Goal: Information Seeking & Learning: Learn about a topic

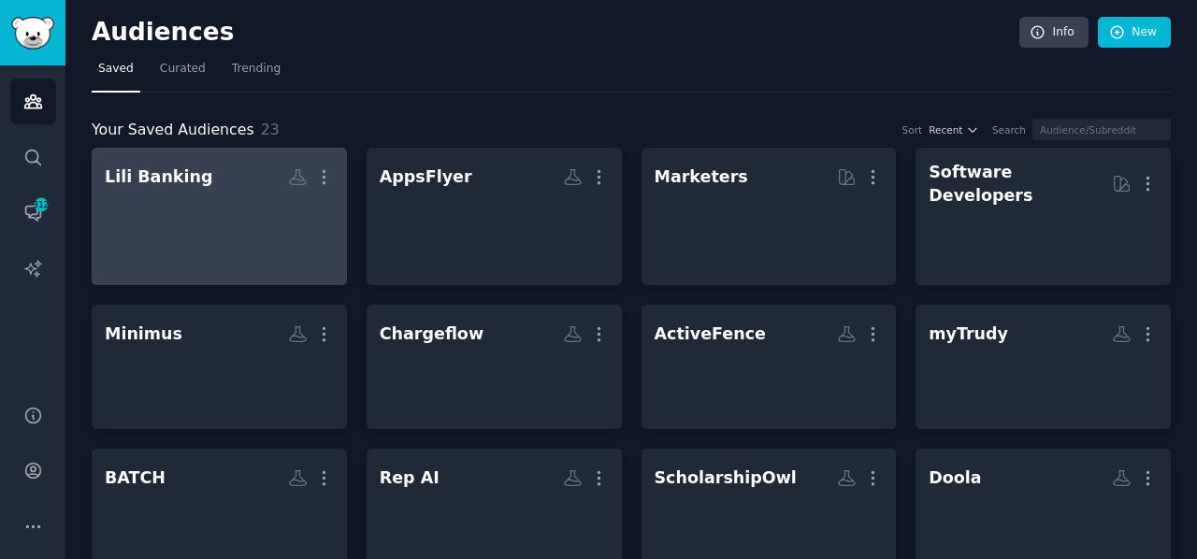
click at [175, 182] on div "Lili Banking" at bounding box center [159, 176] width 108 height 23
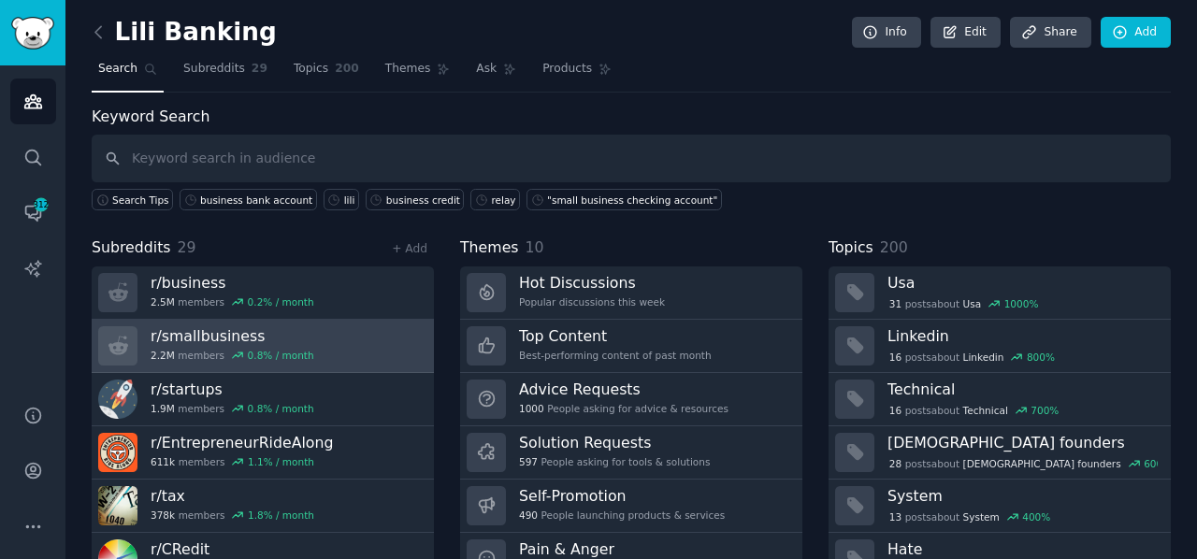
scroll to position [81, 0]
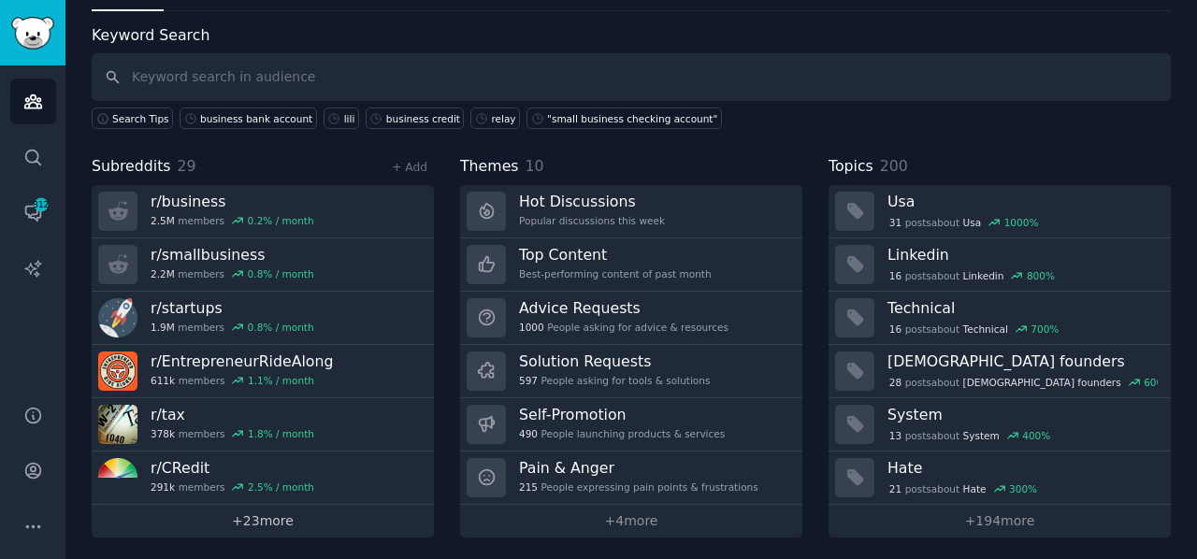
click at [260, 513] on link "+ 23 more" at bounding box center [263, 521] width 342 height 33
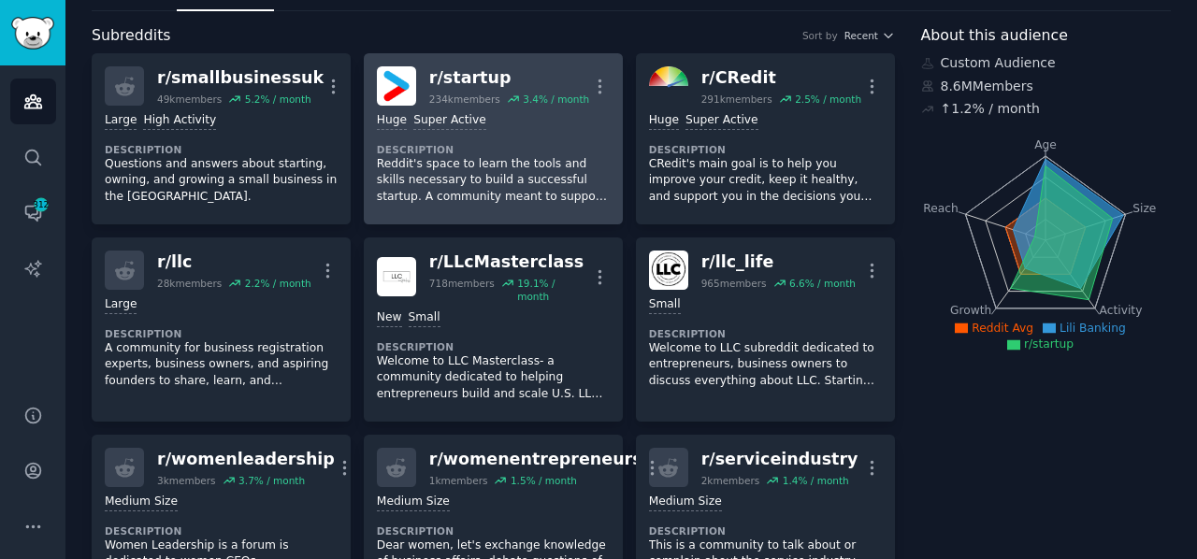
click at [466, 194] on p "Reddit's space to learn the tools and skills necessary to build a successful st…" at bounding box center [493, 181] width 233 height 50
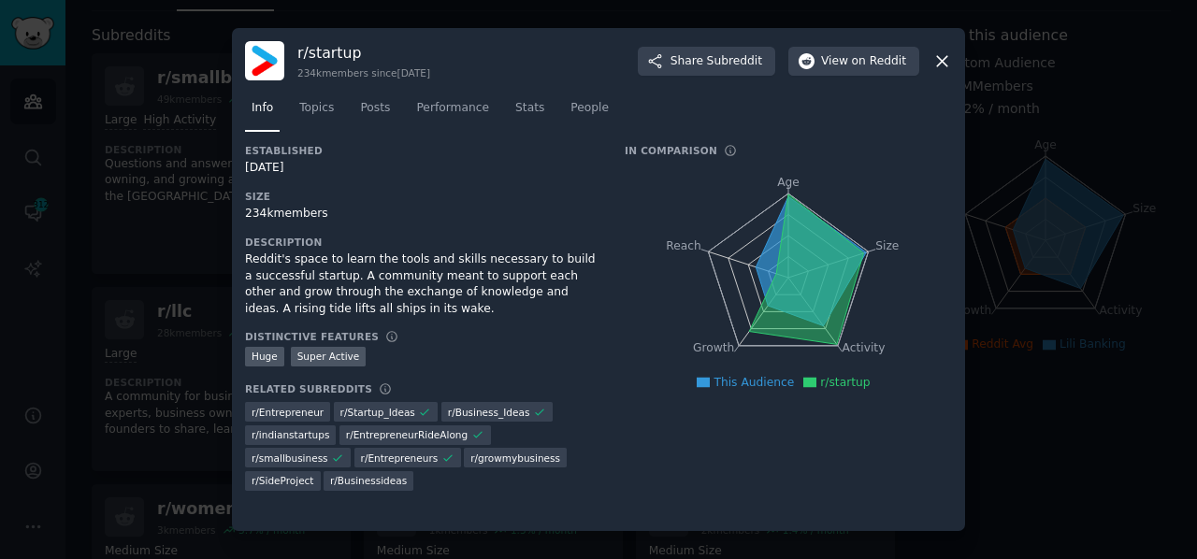
click at [942, 65] on icon at bounding box center [942, 61] width 20 height 20
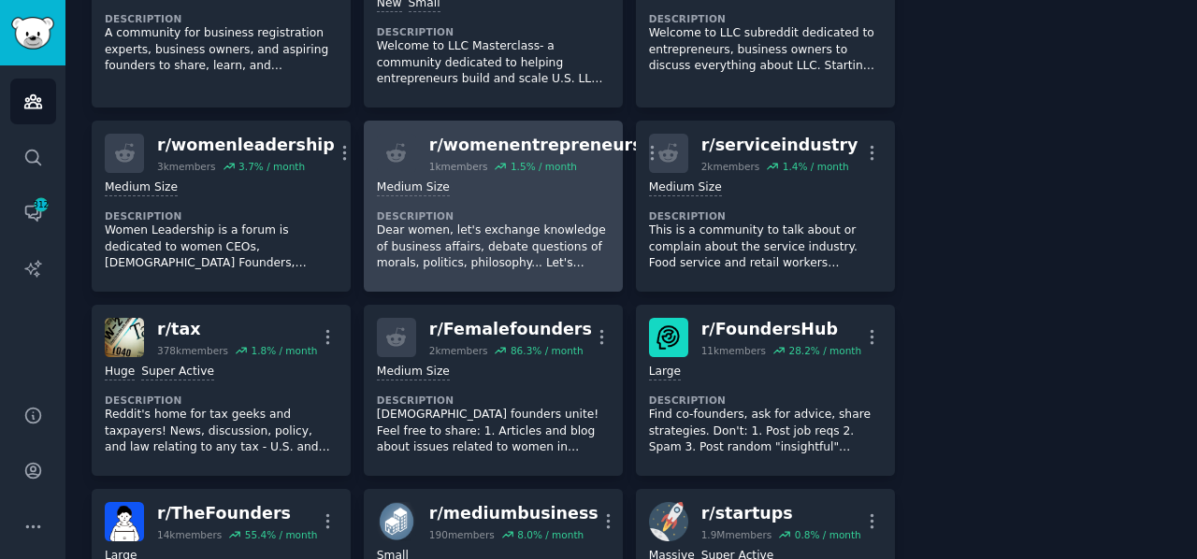
scroll to position [446, 0]
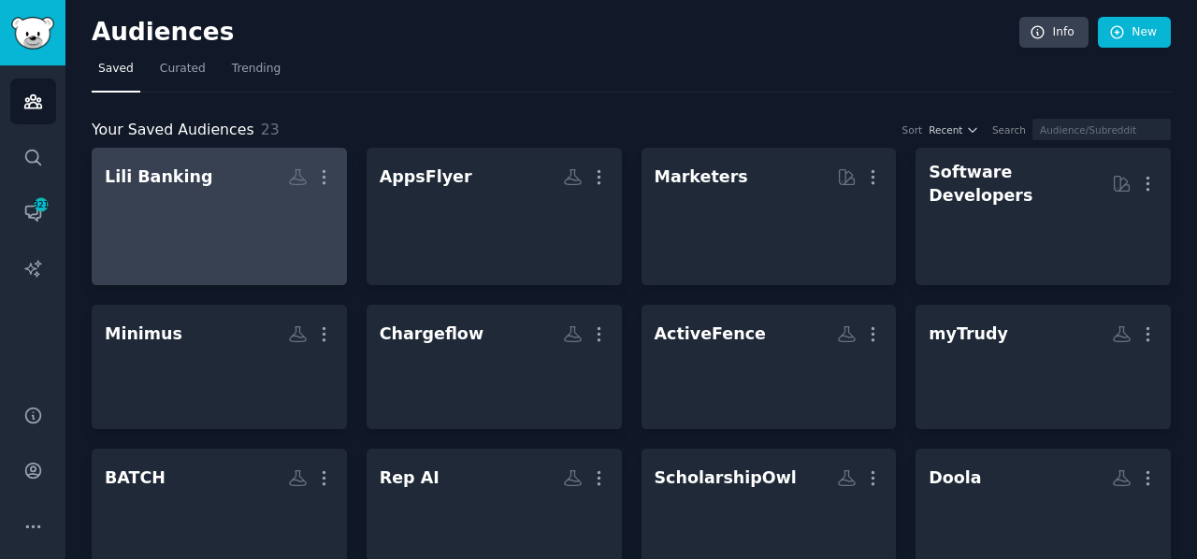
click at [206, 180] on h2 "Lili Banking More" at bounding box center [219, 177] width 229 height 33
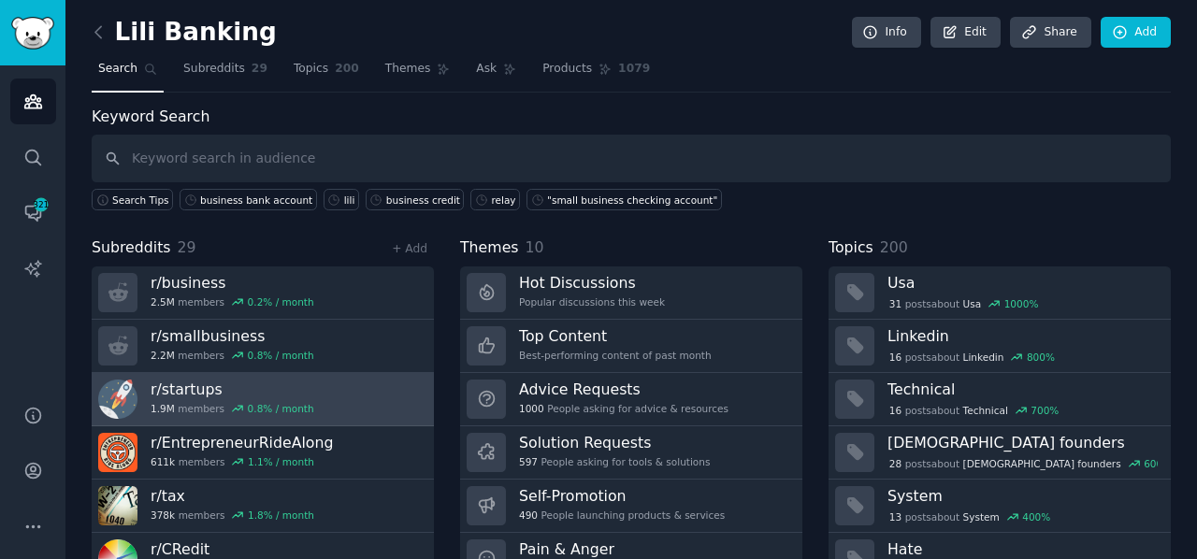
scroll to position [81, 0]
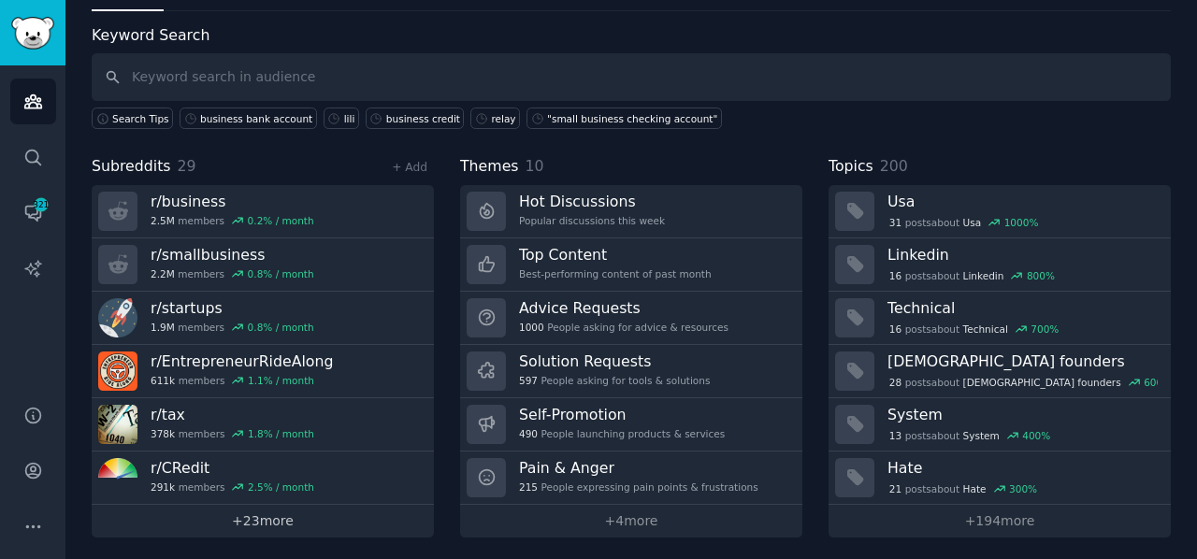
click at [260, 509] on link "+ 23 more" at bounding box center [263, 521] width 342 height 33
